Goal: Task Accomplishment & Management: Manage account settings

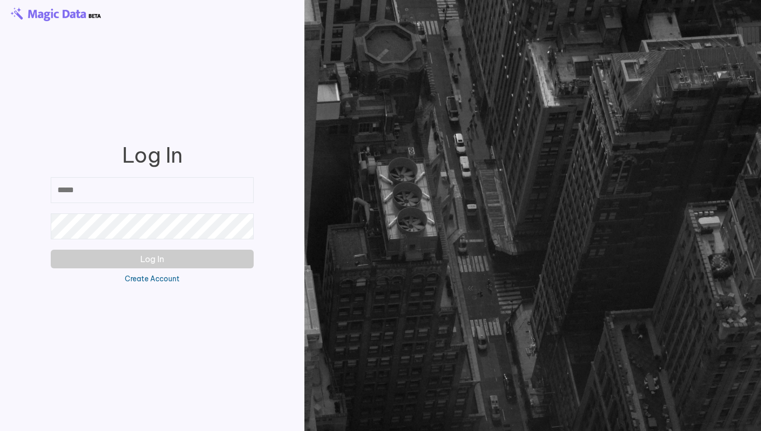
click at [196, 192] on input "email" at bounding box center [152, 190] width 203 height 26
paste input "**********"
type input "**********"
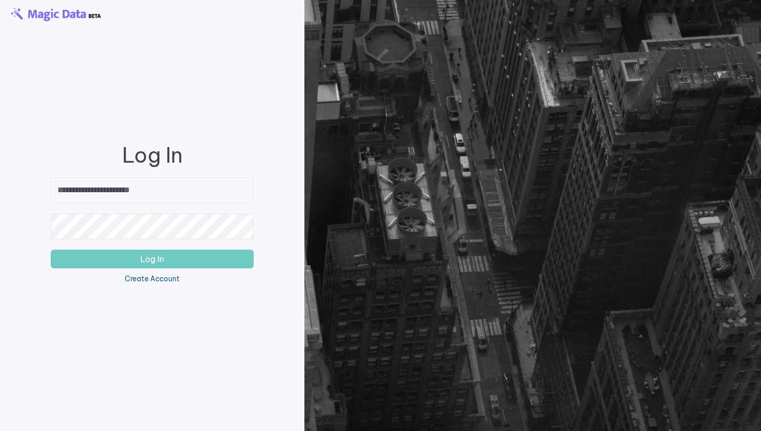
click at [146, 264] on button "Log In" at bounding box center [152, 258] width 203 height 19
